Goal: Task Accomplishment & Management: Use online tool/utility

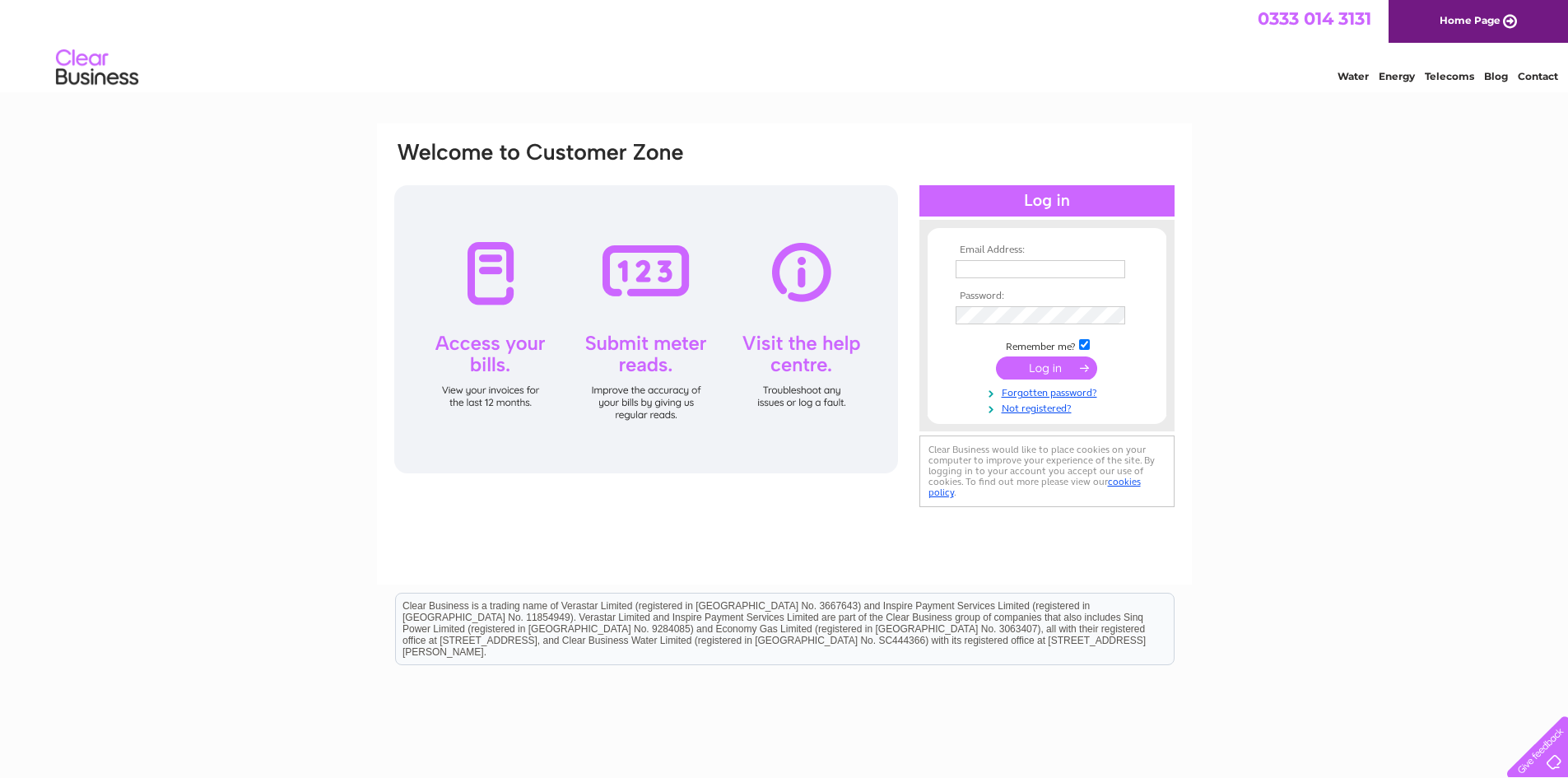
type input "hello@rokusalon.com"
click at [1053, 369] on input "submit" at bounding box center [1046, 368] width 101 height 23
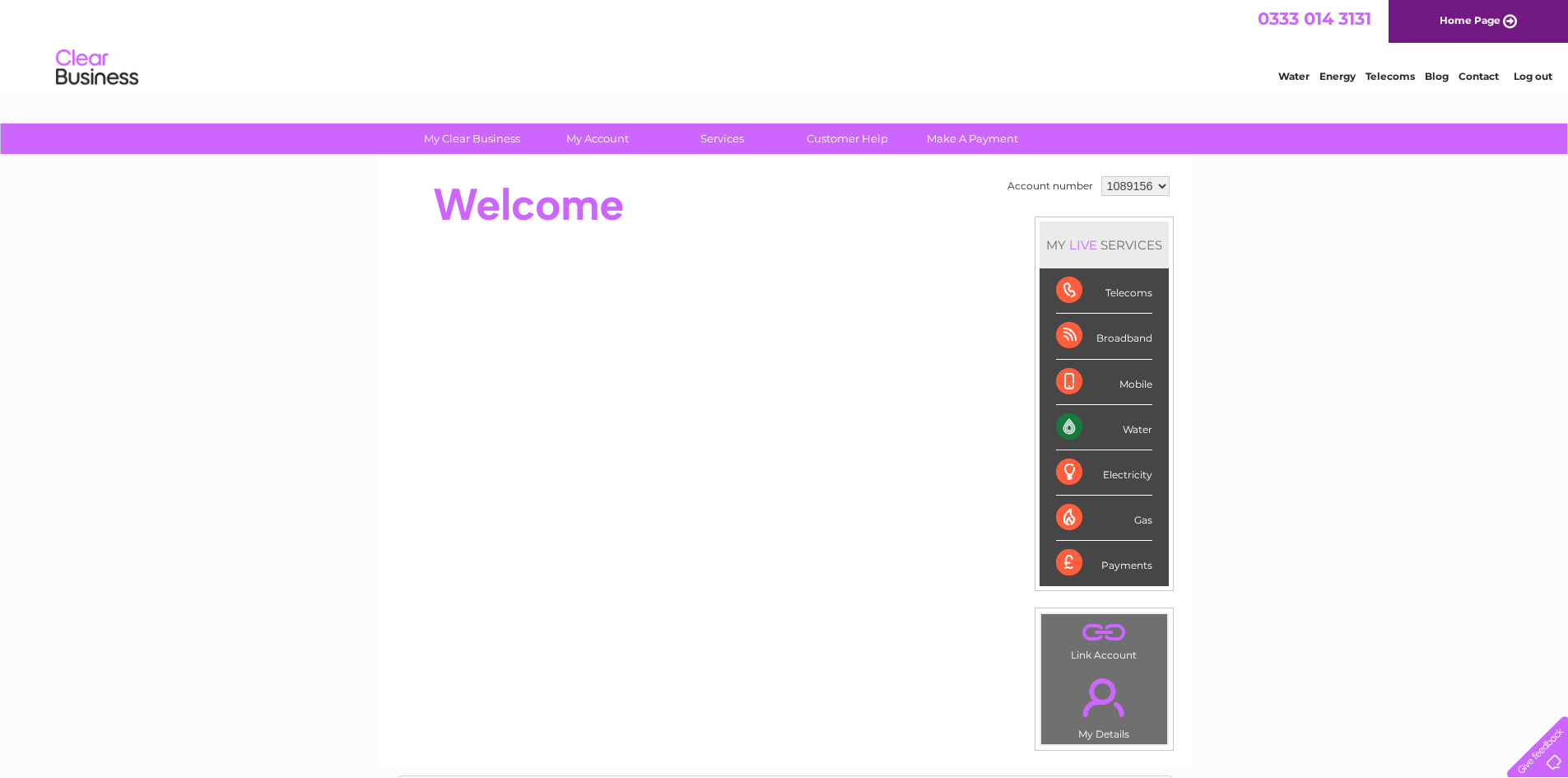
click at [1137, 421] on div "Water" at bounding box center [1104, 427] width 97 height 45
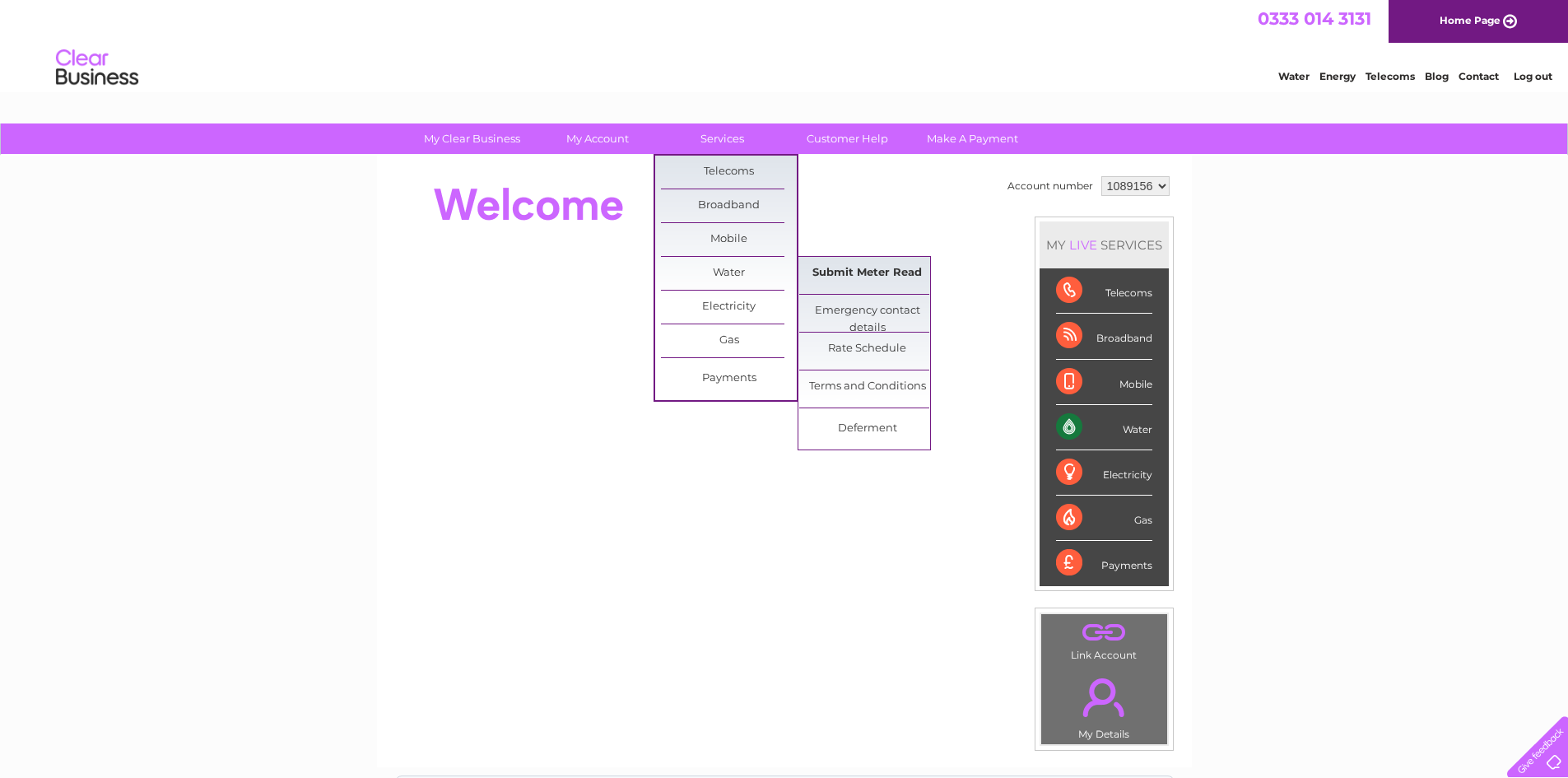
click at [845, 270] on link "Submit Meter Read" at bounding box center [867, 273] width 136 height 32
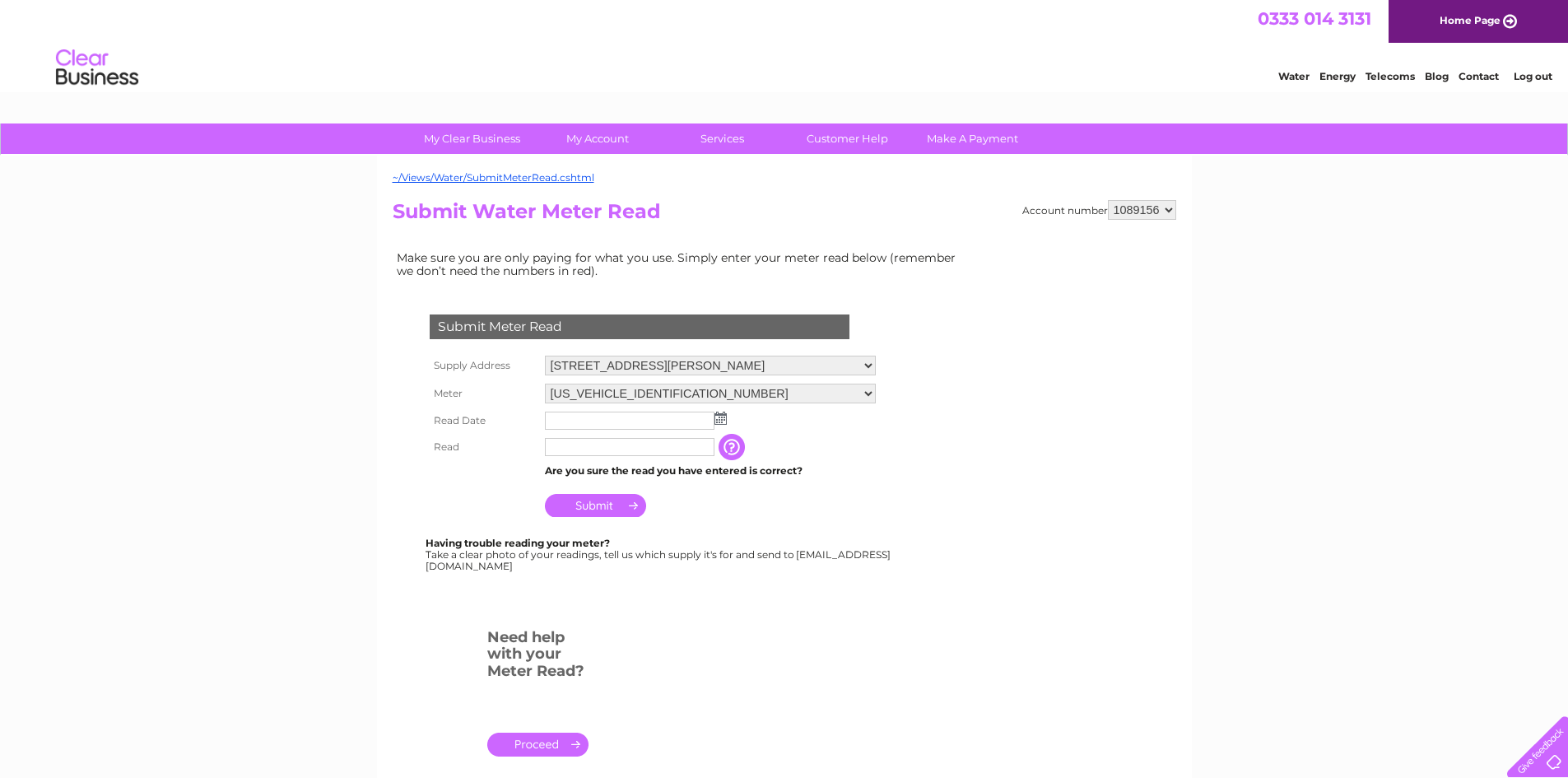
click at [720, 420] on img at bounding box center [720, 419] width 12 height 13
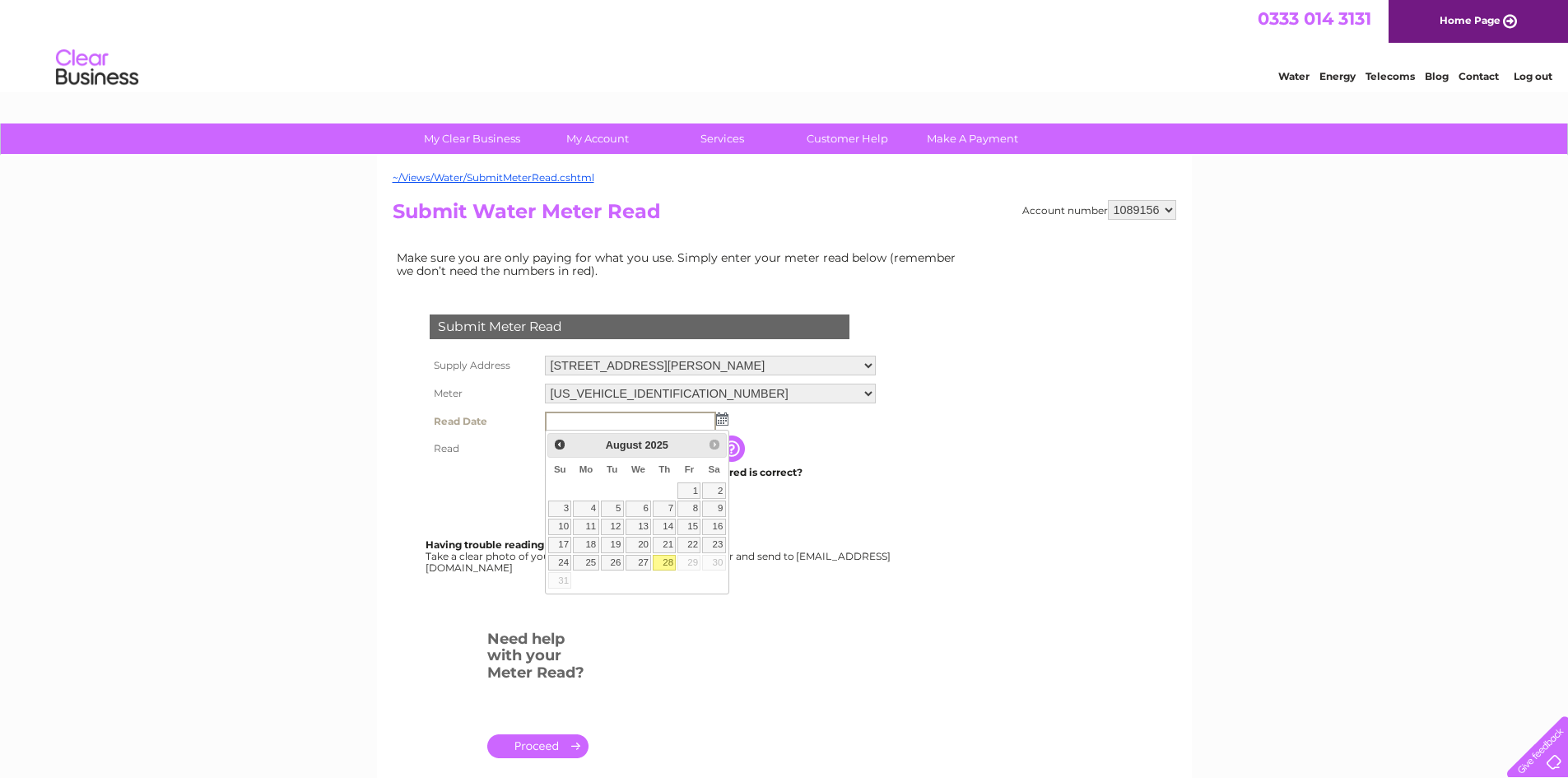
click at [667, 564] on link "28" at bounding box center [664, 562] width 23 height 16
type input "[DATE]"
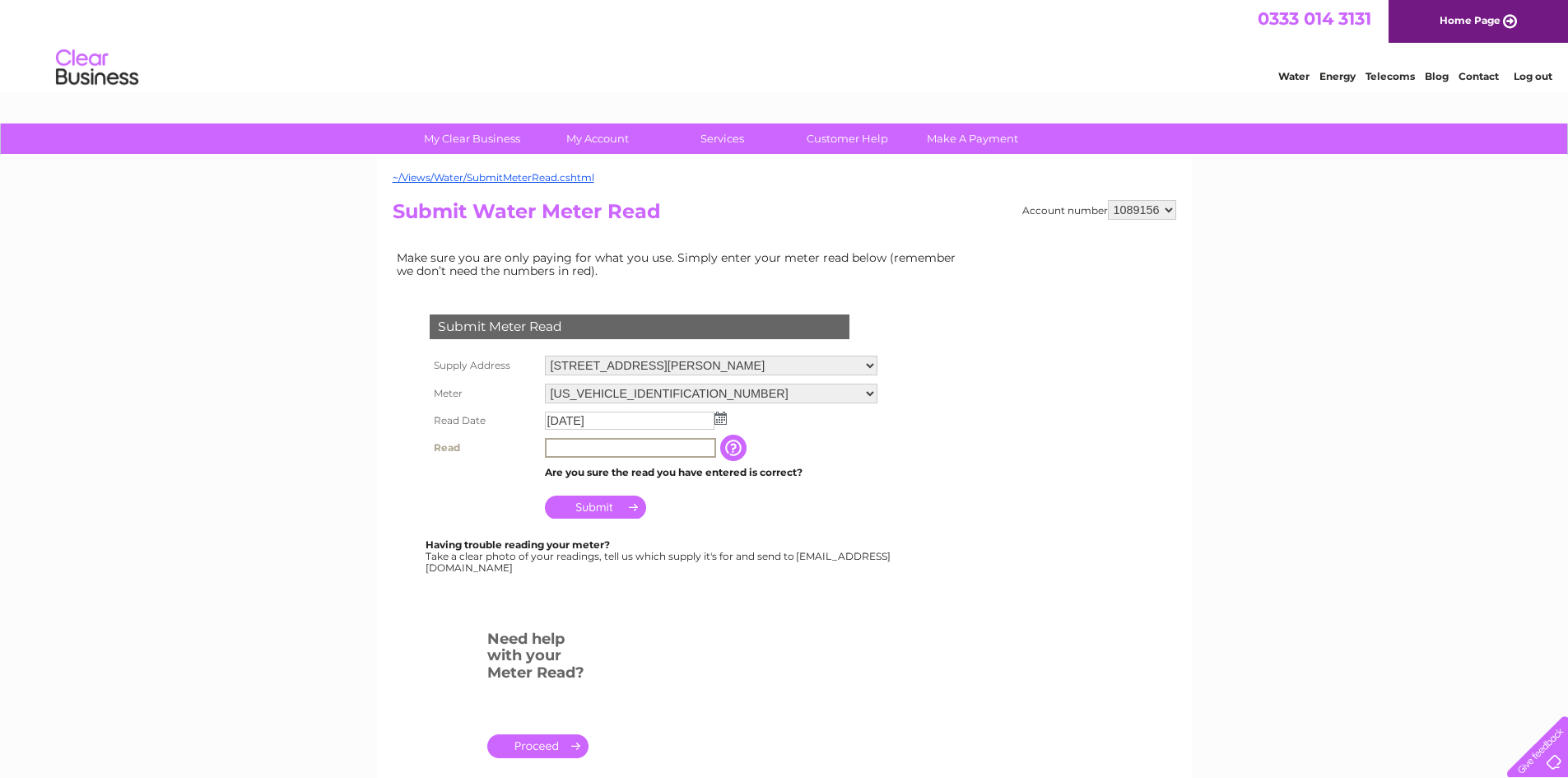
click at [604, 450] on input "text" at bounding box center [630, 447] width 171 height 20
type input "1483"
click at [602, 508] on input "Submit" at bounding box center [595, 506] width 101 height 23
